Goal: Check status

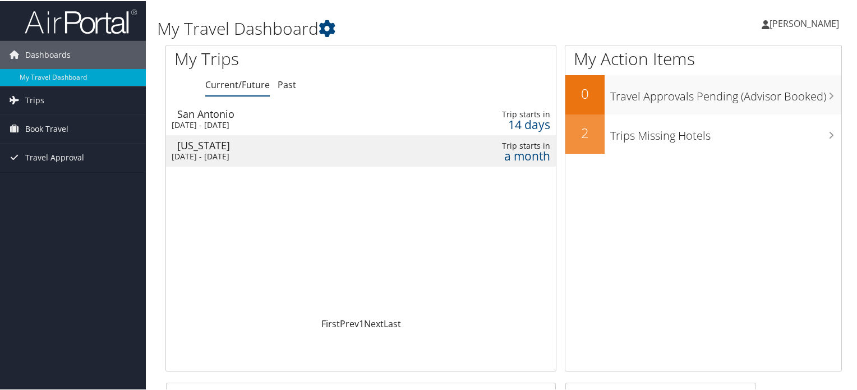
click at [330, 118] on td "San Antonio Mon 22 Sep 2025 - Fri 26 Sep 2025" at bounding box center [296, 118] width 261 height 31
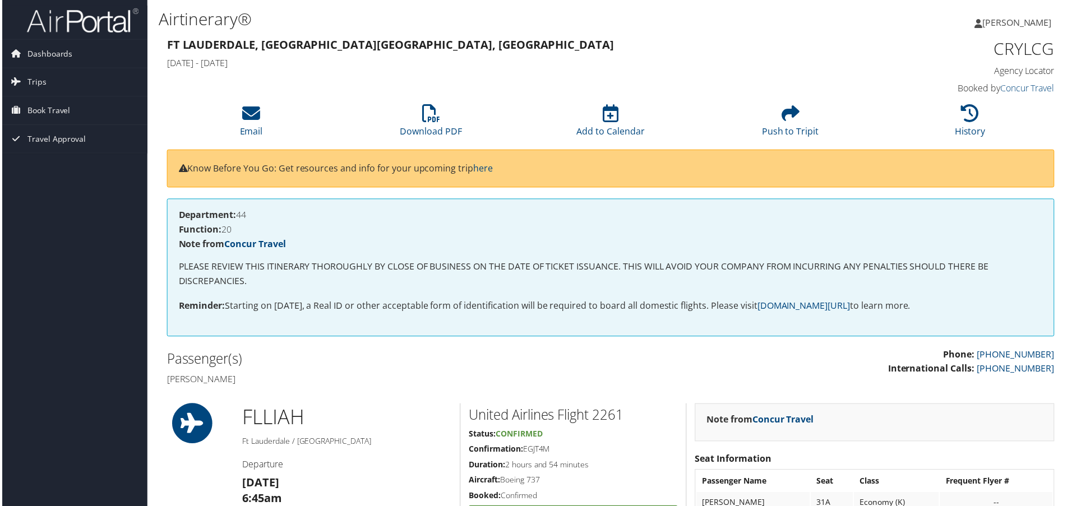
scroll to position [0, 6]
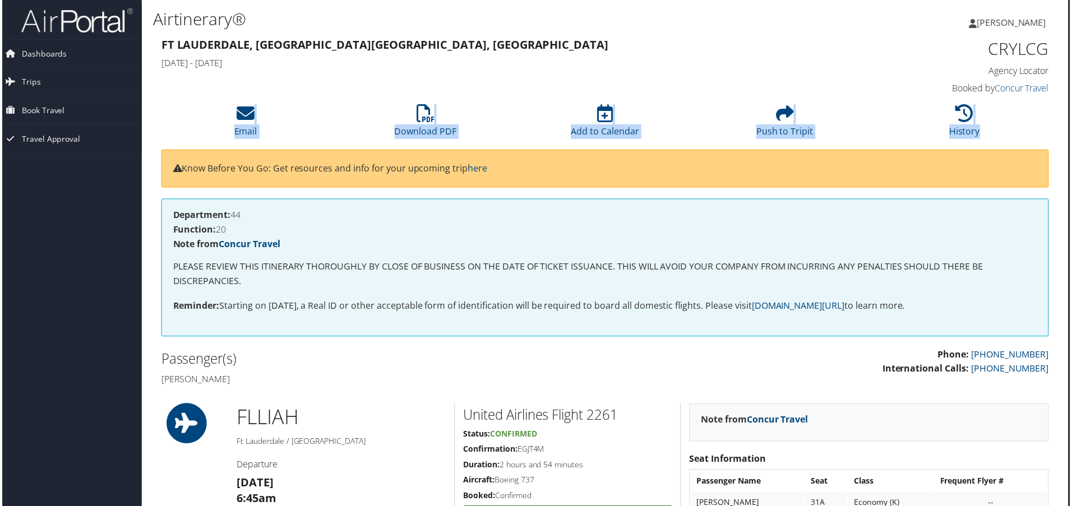
drag, startPoint x: 1072, startPoint y: 84, endPoint x: 1075, endPoint y: 131, distance: 47.2
click at [856, 131] on html "Menu Dashboards ► My Travel Dashboard Trips ► Current/Future Trips Past Trips T…" at bounding box center [532, 255] width 1077 height 511
